Goal: Task Accomplishment & Management: Manage account settings

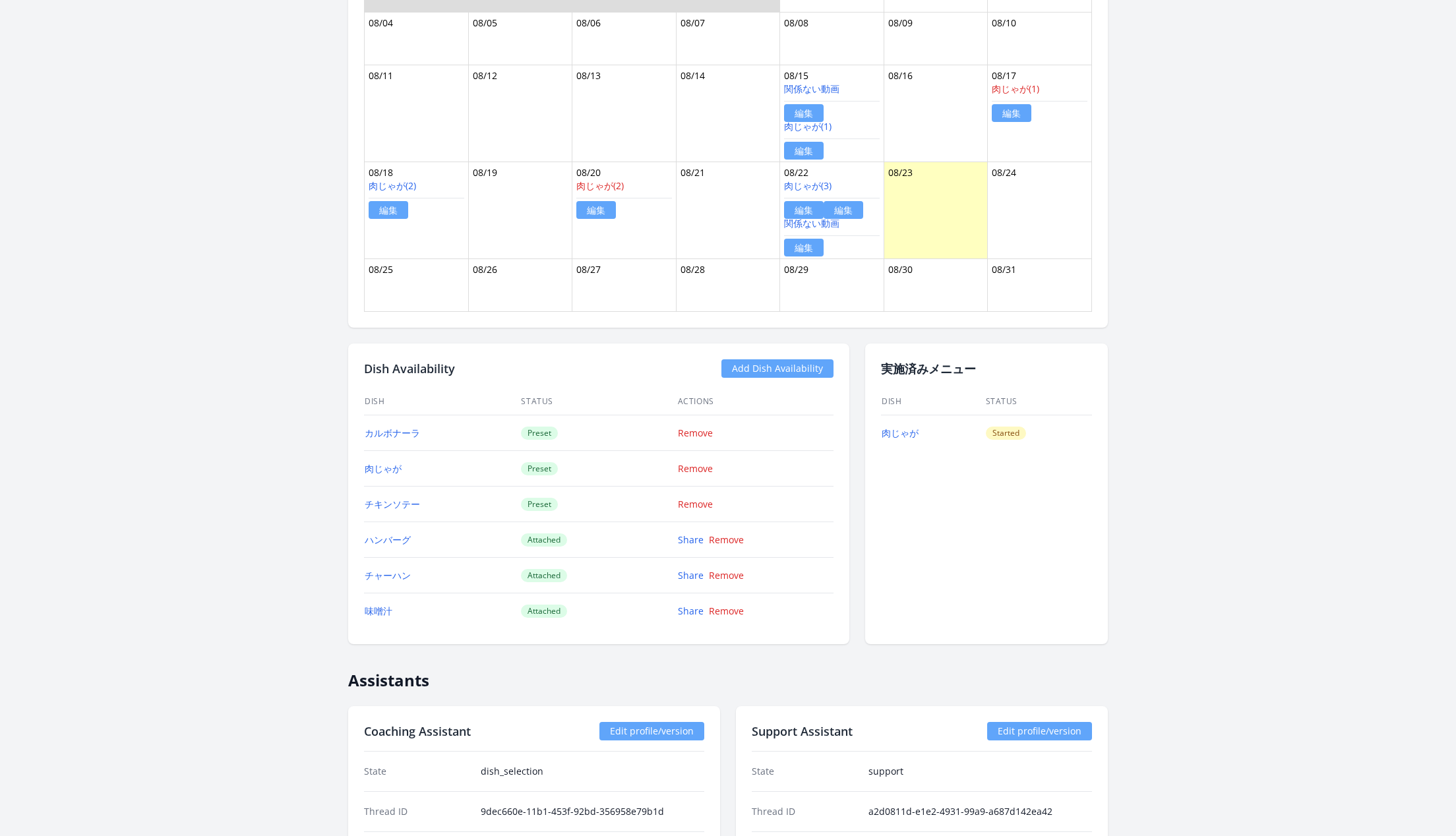
scroll to position [873, 0]
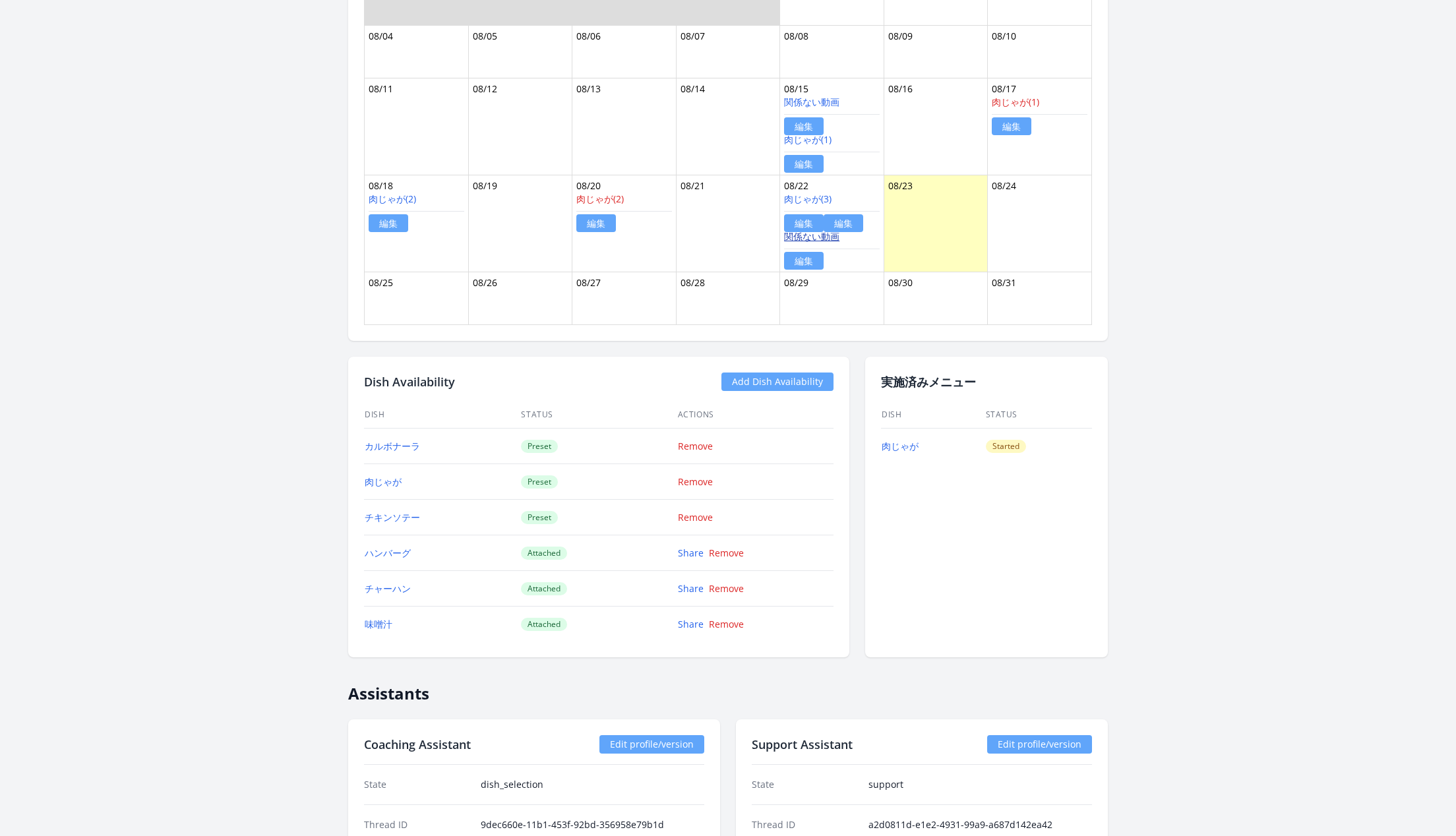
click at [795, 231] on link "関係ない動画" at bounding box center [812, 236] width 55 height 12
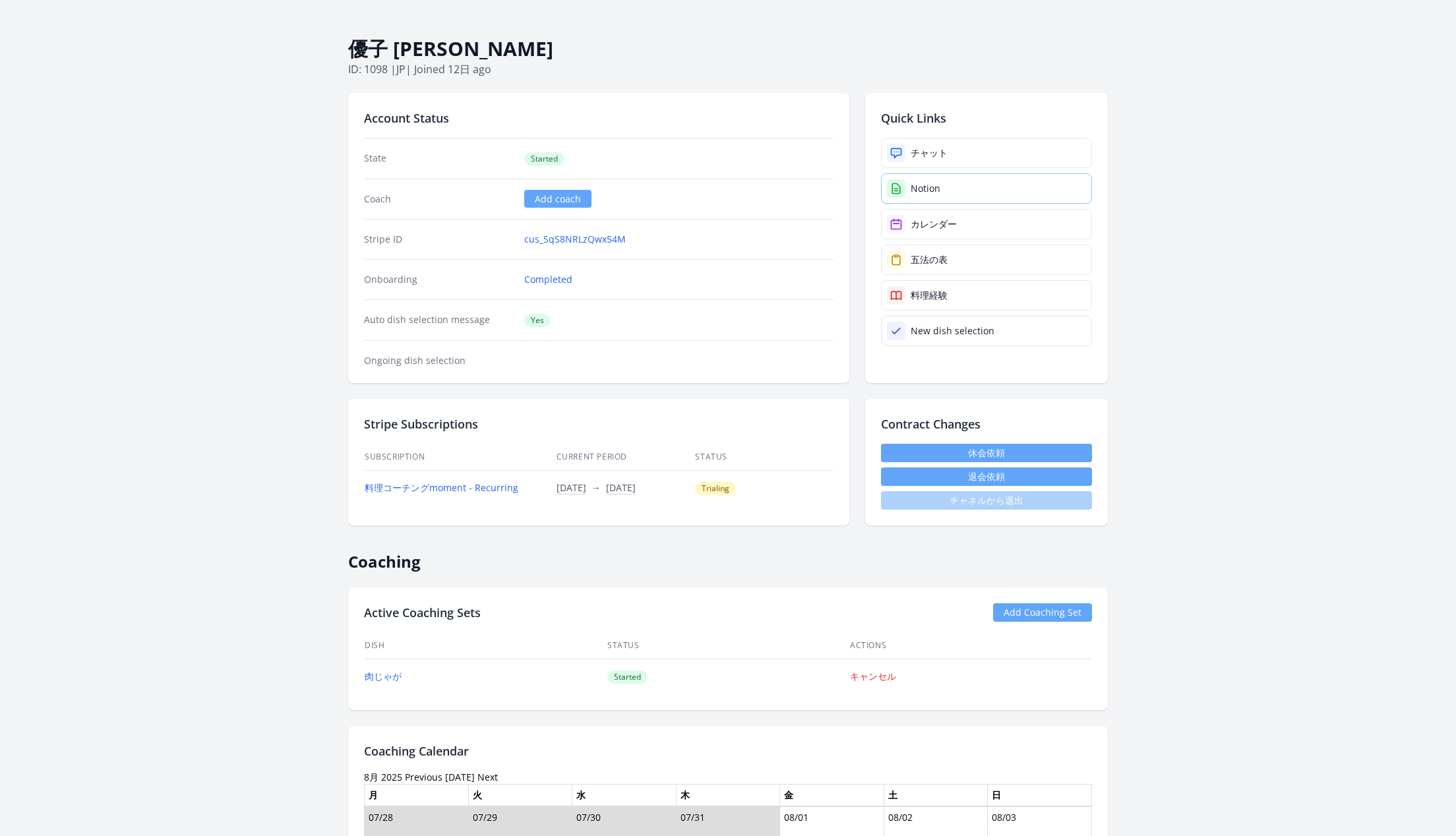
scroll to position [43, 0]
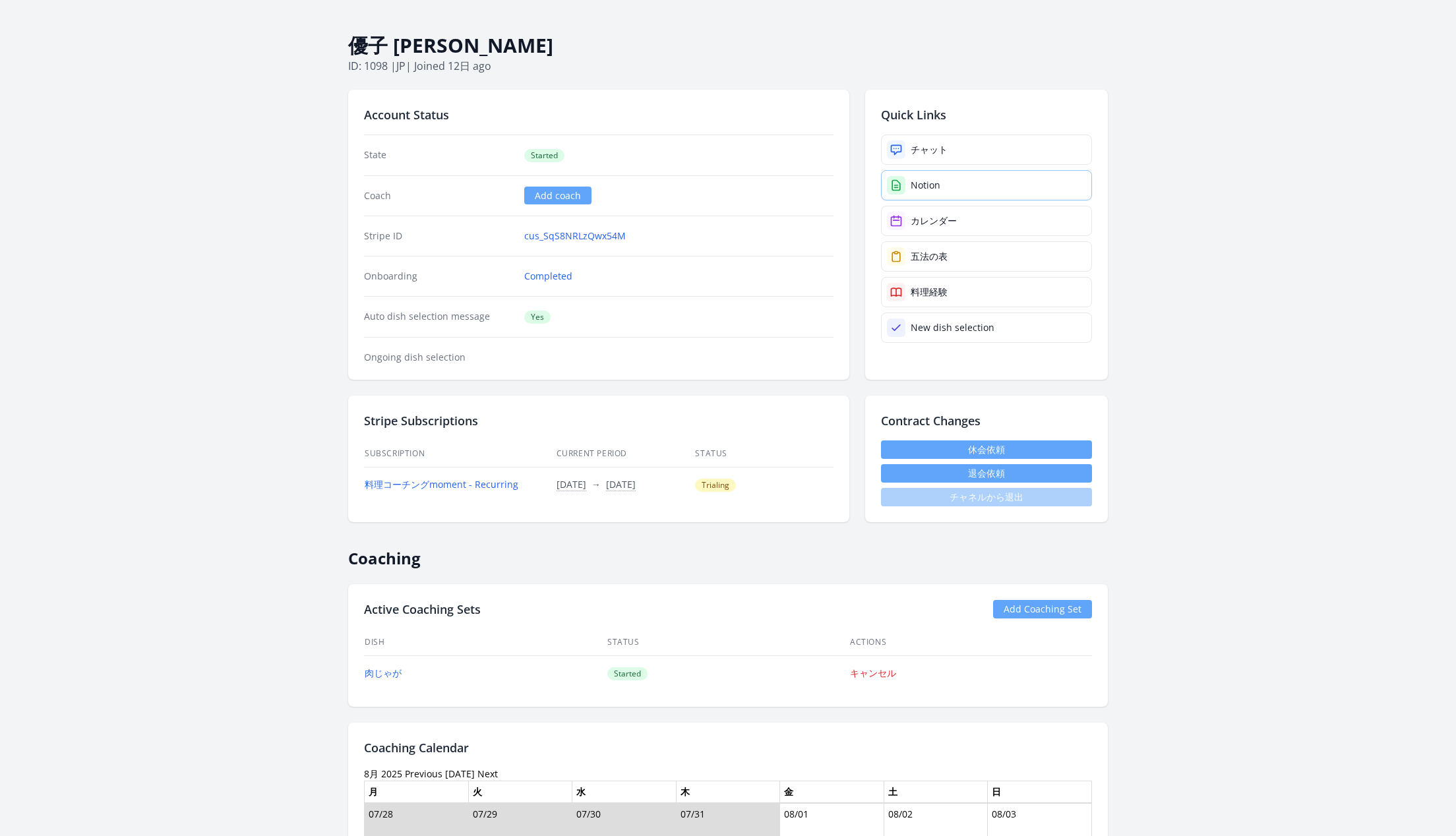
click at [952, 181] on link "Notion" at bounding box center [986, 186] width 211 height 30
click at [1004, 151] on link "チャット" at bounding box center [986, 150] width 211 height 30
click at [980, 157] on link "チャット" at bounding box center [986, 150] width 211 height 30
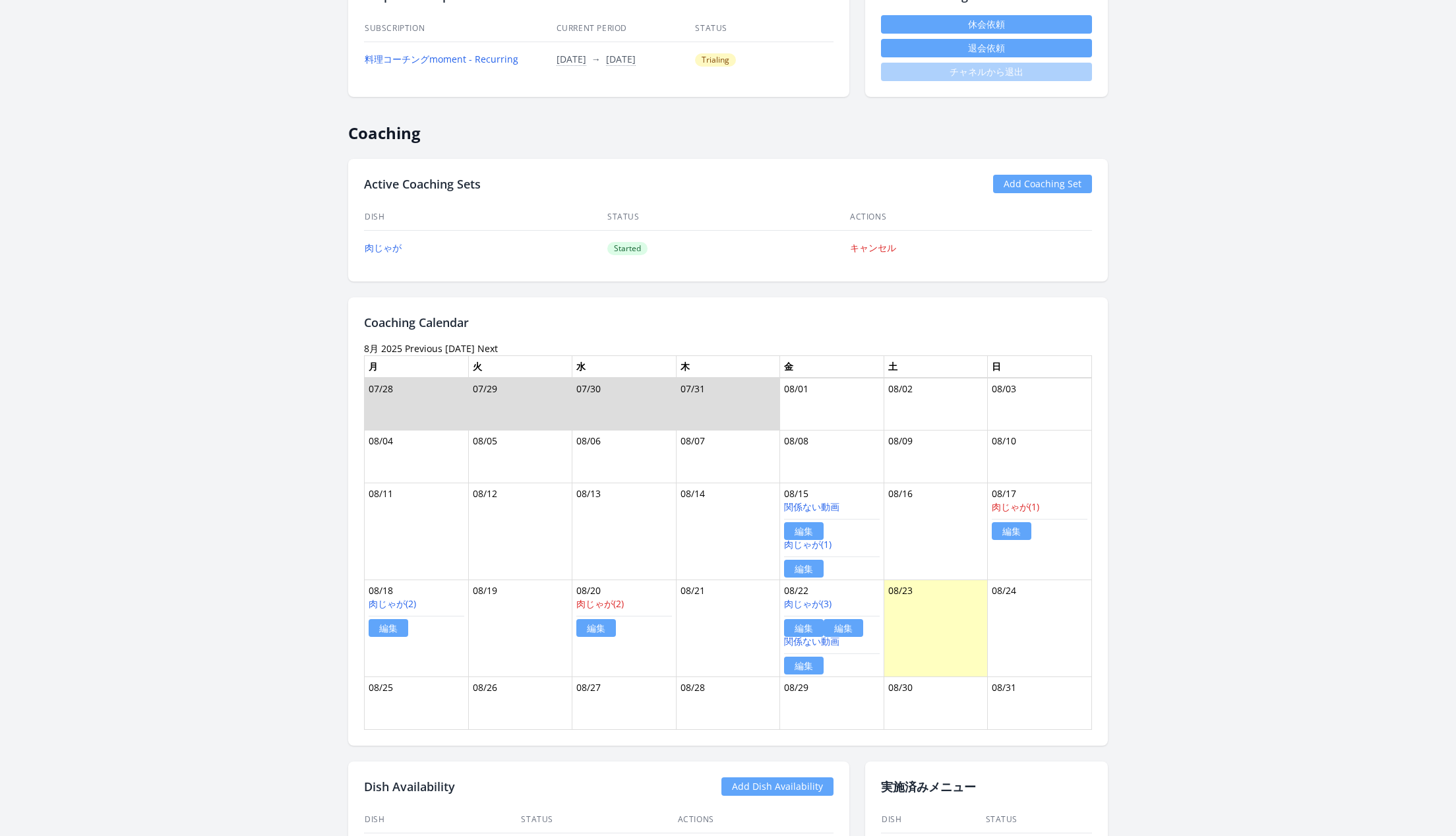
scroll to position [433, 0]
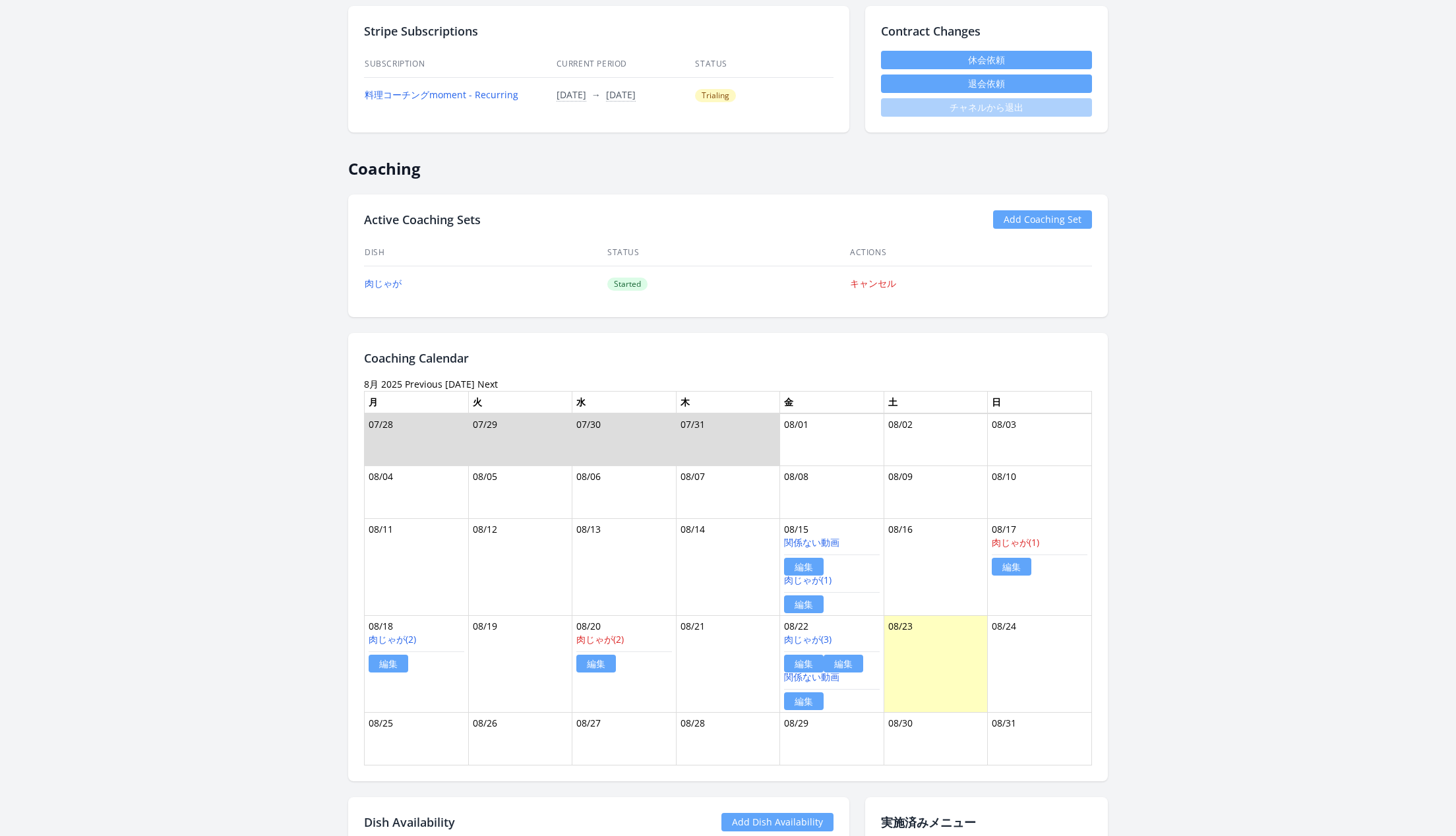
click at [1044, 214] on link "Add Coaching Set" at bounding box center [1043, 219] width 99 height 18
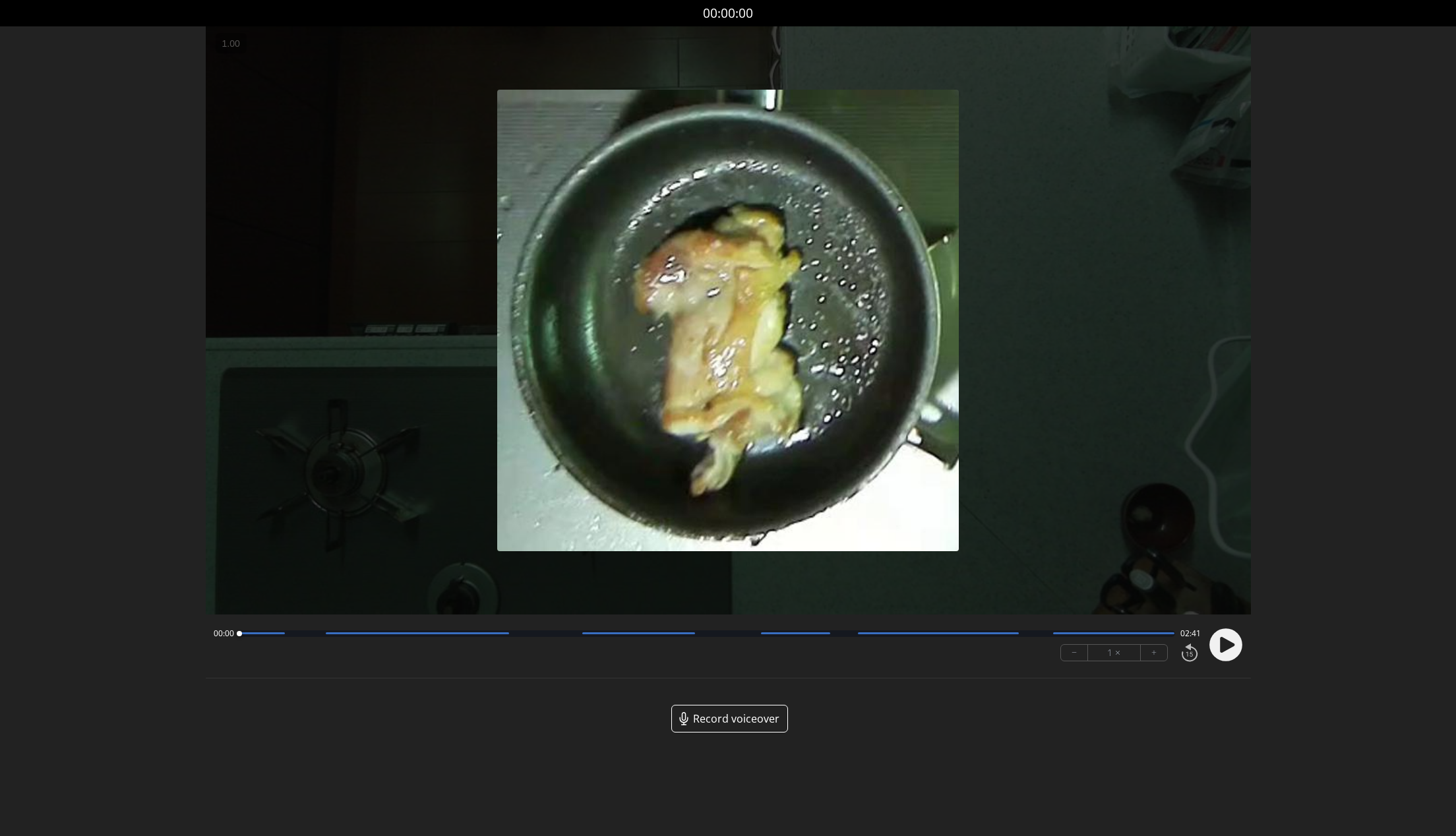
click at [1240, 644] on circle at bounding box center [1226, 645] width 33 height 33
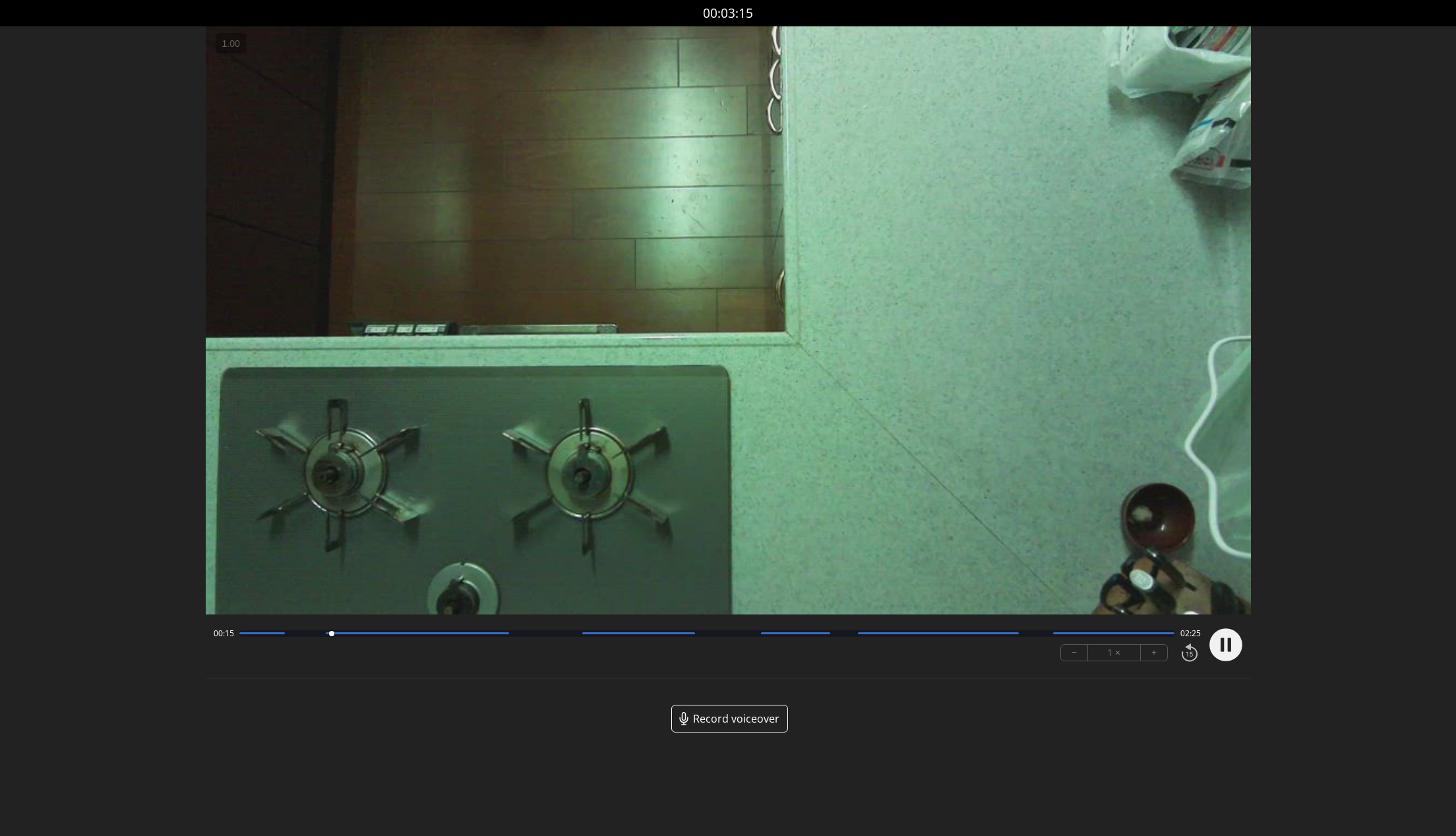
click at [1228, 635] on circle at bounding box center [1226, 645] width 33 height 33
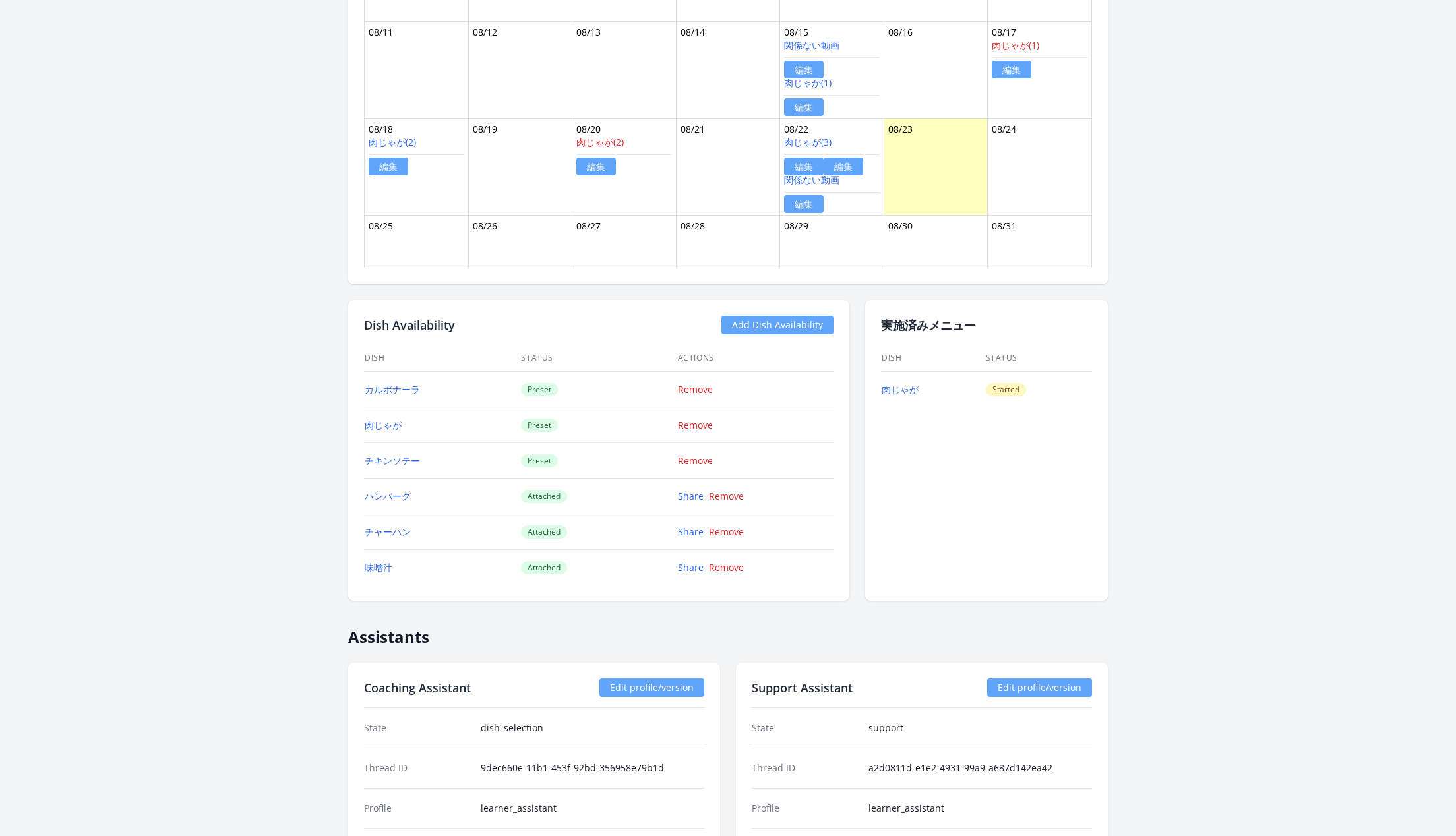
scroll to position [963, 0]
click at [807, 202] on link "編集" at bounding box center [804, 205] width 40 height 18
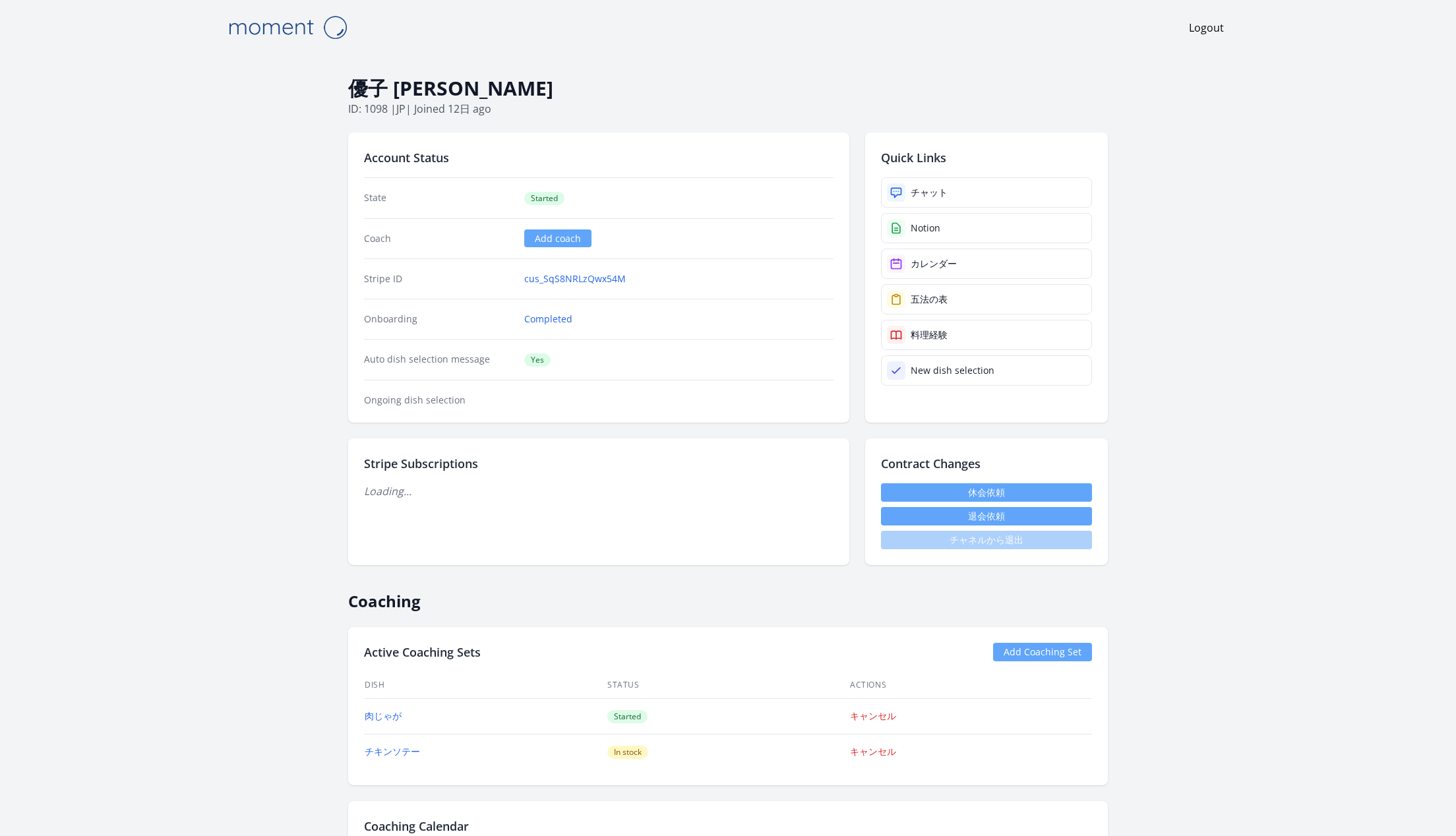
scroll to position [963, 0]
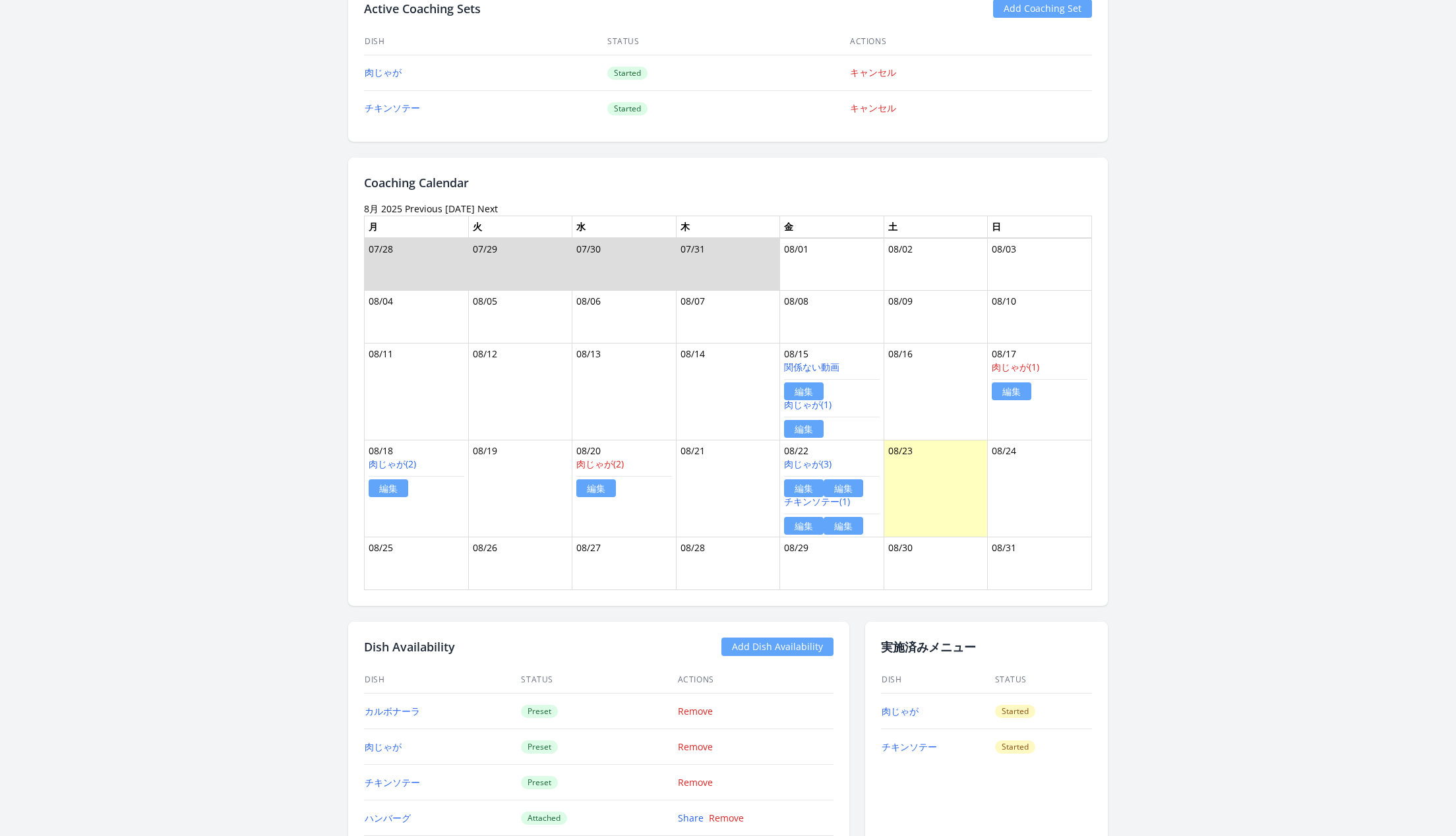
scroll to position [505, 0]
